Goal: Task Accomplishment & Management: Use online tool/utility

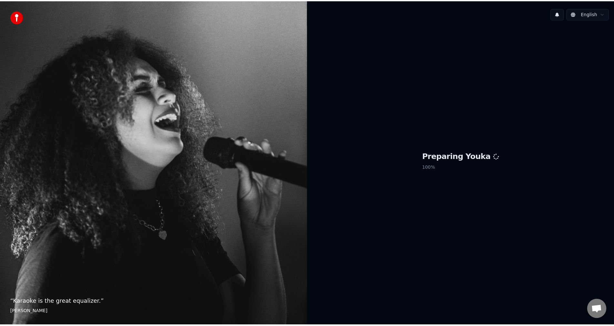
scroll to position [55, 0]
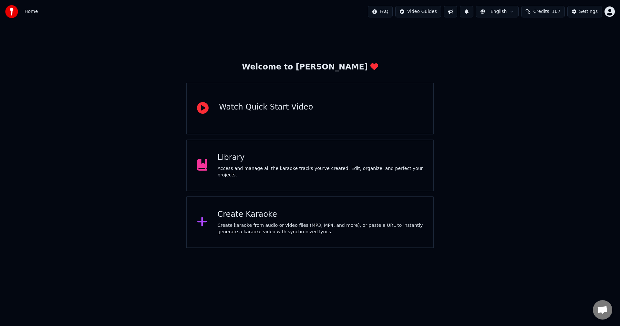
click at [301, 150] on div "Library Access and manage all the karaoke tracks you’ve created. Edit, organize…" at bounding box center [310, 165] width 248 height 52
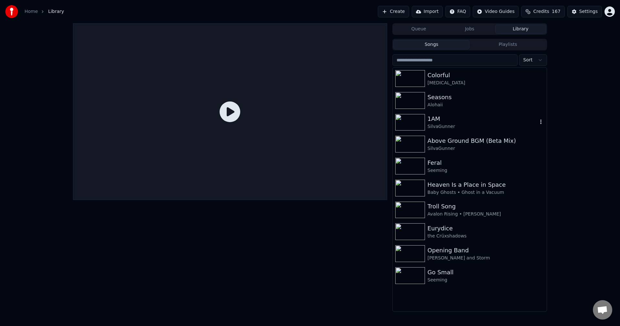
click at [482, 121] on div "1AM" at bounding box center [482, 118] width 110 height 9
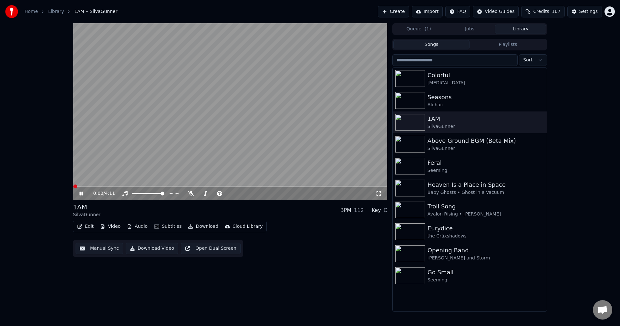
click at [83, 228] on button "Edit" at bounding box center [86, 226] width 22 height 9
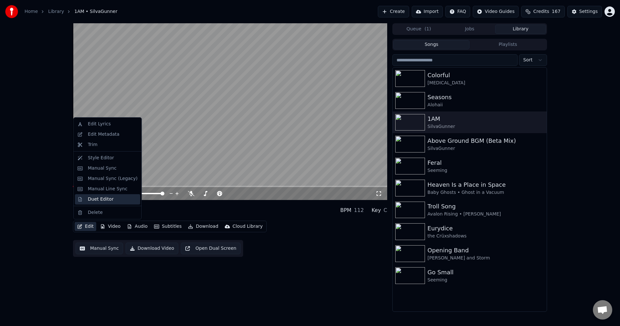
click at [109, 201] on div "Duet Editor" at bounding box center [101, 199] width 26 height 6
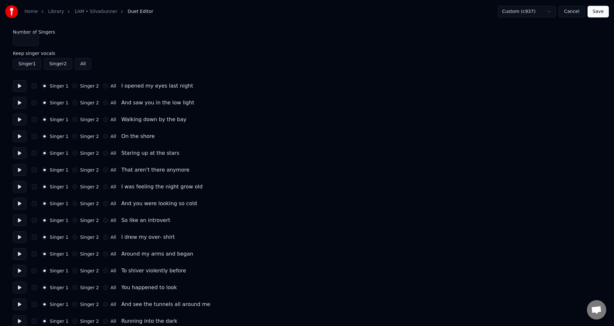
click at [578, 14] on button "Cancel" at bounding box center [572, 12] width 26 height 12
